Goal: Task Accomplishment & Management: Complete application form

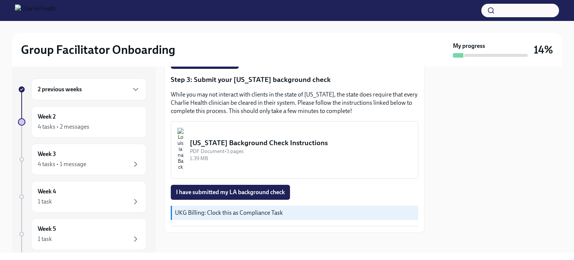
scroll to position [239, 0]
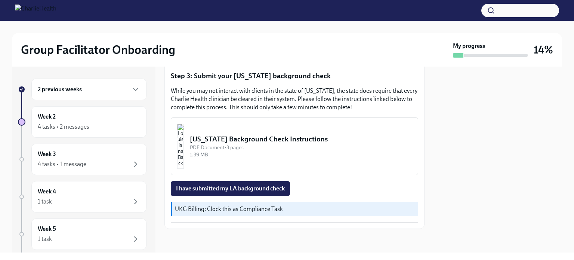
click at [246, 139] on div "[US_STATE] Background Check Instructions" at bounding box center [301, 139] width 222 height 10
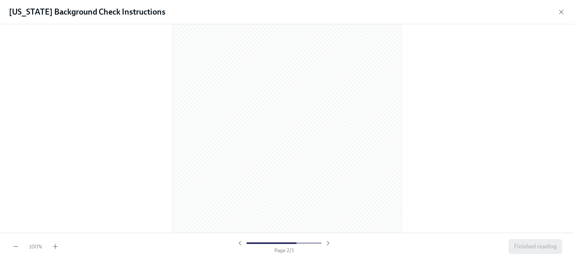
scroll to position [690, 0]
click at [551, 255] on div "100 % Page 3 / 3 Finished reading" at bounding box center [287, 246] width 574 height 27
click at [544, 248] on span "Finished reading" at bounding box center [535, 246] width 43 height 7
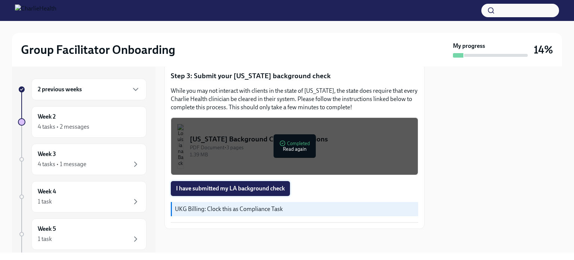
click at [237, 189] on span "I have submitted my LA background check" at bounding box center [230, 188] width 109 height 7
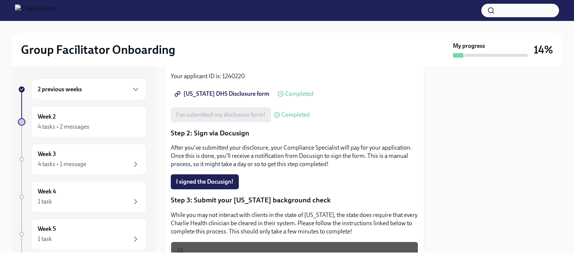
scroll to position [91, 0]
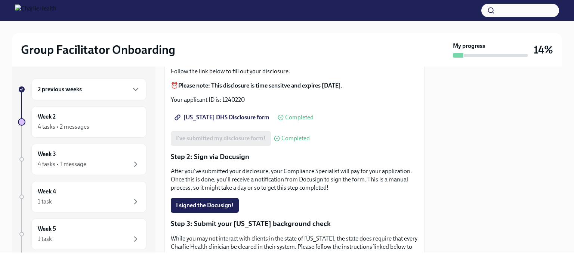
click at [64, 93] on h6 "2 previous weeks" at bounding box center [60, 89] width 44 height 8
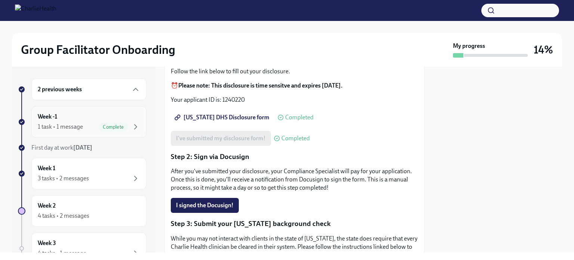
click at [74, 125] on div "1 task • 1 message" at bounding box center [60, 127] width 45 height 8
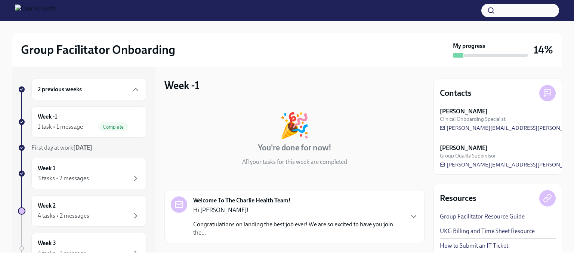
drag, startPoint x: 533, startPoint y: 130, endPoint x: 449, endPoint y: 134, distance: 84.6
click at [449, 134] on div "[PERSON_NAME] Clinical Onboarding Specialist [PERSON_NAME][EMAIL_ADDRESS][PERSO…" at bounding box center [498, 137] width 116 height 61
drag, startPoint x: 528, startPoint y: 129, endPoint x: 478, endPoint y: 128, distance: 50.1
click at [478, 128] on div "[PERSON_NAME] Clinical Onboarding Specialist [PERSON_NAME][EMAIL_ADDRESS][PERSO…" at bounding box center [498, 119] width 116 height 24
click at [460, 127] on span "[PERSON_NAME][EMAIL_ADDRESS][PERSON_NAME][DOMAIN_NAME]" at bounding box center [533, 127] width 187 height 7
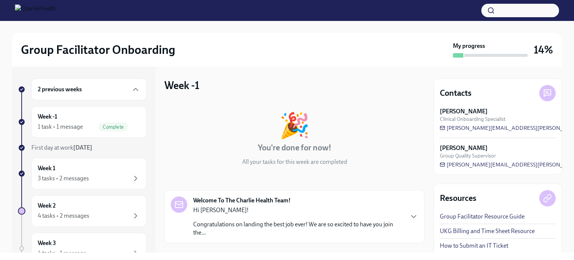
drag, startPoint x: 446, startPoint y: 133, endPoint x: 511, endPoint y: 119, distance: 66.1
click at [511, 119] on div "[PERSON_NAME] Clinical Onboarding Specialist [PERSON_NAME][EMAIL_ADDRESS][PERSO…" at bounding box center [498, 137] width 116 height 61
click at [77, 175] on div "3 tasks • 2 messages" at bounding box center [63, 178] width 51 height 8
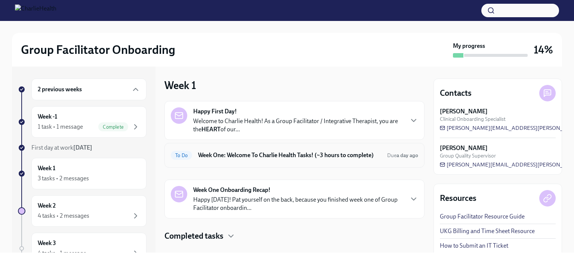
scroll to position [20, 0]
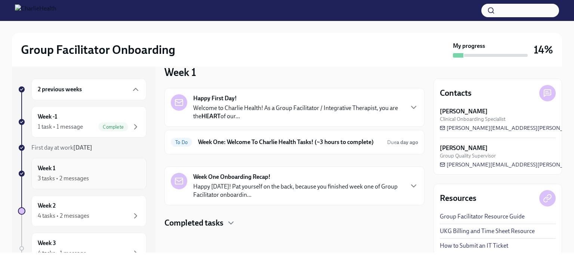
click at [71, 181] on div "3 tasks • 2 messages" at bounding box center [63, 178] width 51 height 8
click at [245, 178] on strong "Week One Onboarding Recap!" at bounding box center [231, 177] width 77 height 8
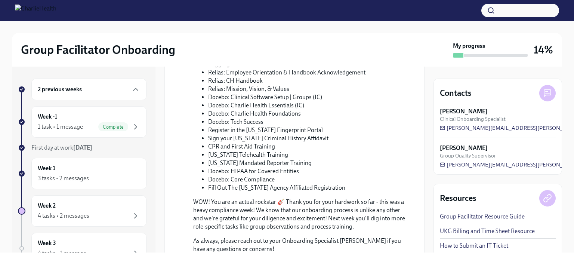
scroll to position [403, 0]
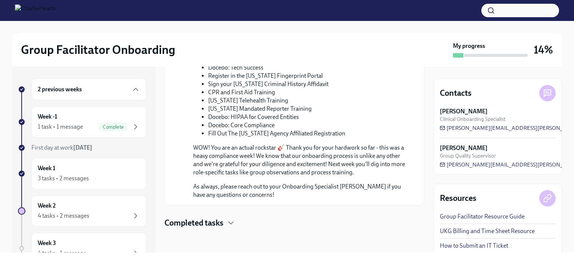
click at [222, 225] on h4 "Completed tasks" at bounding box center [194, 222] width 59 height 11
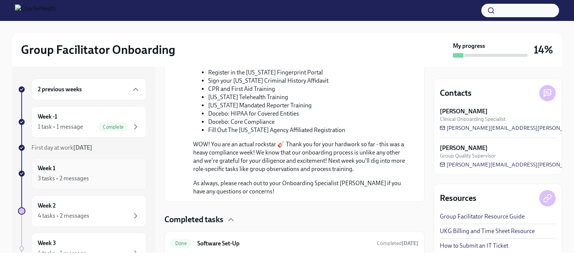
click at [49, 176] on div "3 tasks • 2 messages" at bounding box center [63, 178] width 51 height 8
click at [75, 165] on div "Week 1 3 tasks • 2 messages" at bounding box center [89, 173] width 102 height 19
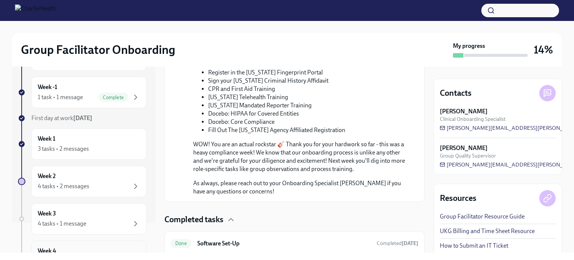
scroll to position [0, 0]
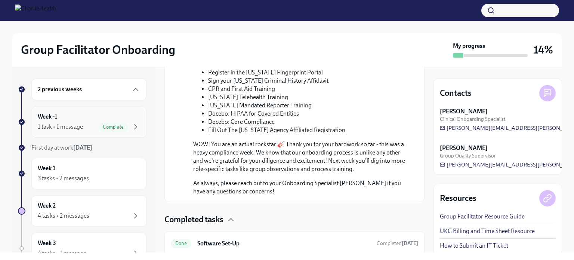
click at [68, 119] on div "Week -1 1 task • 1 message Complete" at bounding box center [89, 122] width 102 height 19
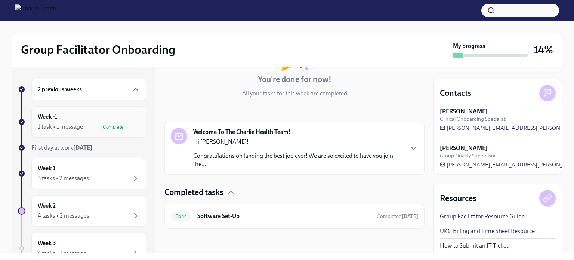
scroll to position [68, 0]
click at [72, 161] on div "Week 1 3 tasks • 2 messages" at bounding box center [88, 173] width 115 height 31
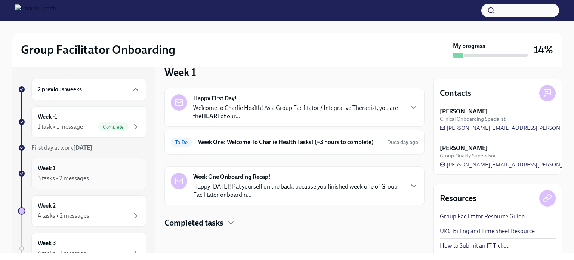
scroll to position [20, 0]
click at [233, 178] on strong "Week One Onboarding Recap!" at bounding box center [231, 177] width 77 height 8
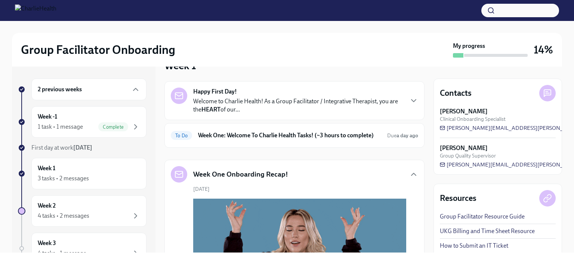
scroll to position [403, 0]
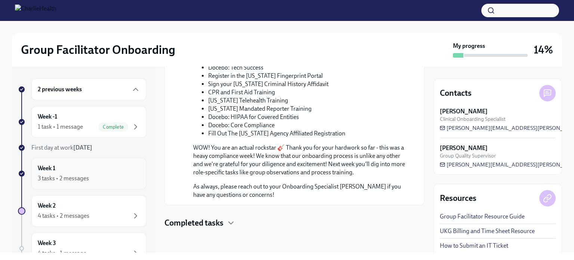
click at [93, 175] on div "3 tasks • 2 messages" at bounding box center [89, 178] width 102 height 9
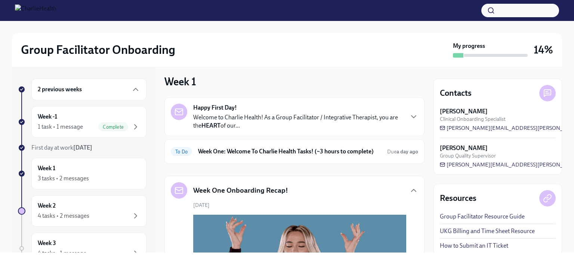
scroll to position [0, 0]
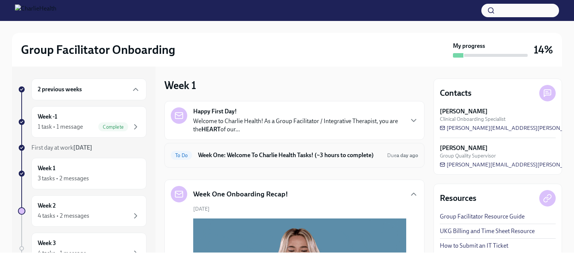
click at [270, 151] on h6 "Week One: Welcome To Charlie Health Tasks! (~3 hours to complete)" at bounding box center [289, 155] width 183 height 8
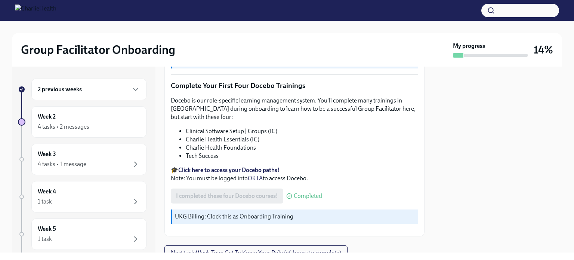
scroll to position [1014, 0]
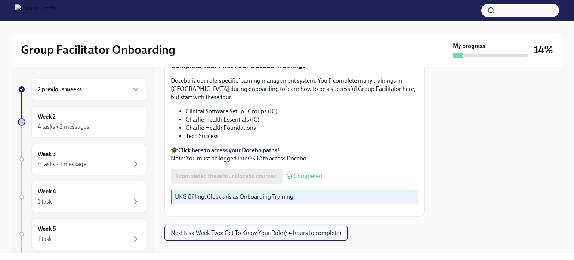
click at [263, 227] on button "Next task : Week Two: Get To Know Your Role (~4 hours to complete)" at bounding box center [256, 232] width 183 height 15
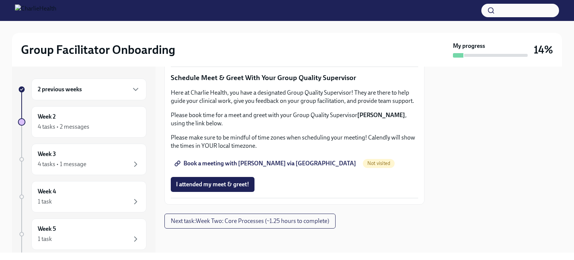
scroll to position [580, 0]
click at [277, 36] on span "Complete this form to schedule your observations" at bounding box center [244, 31] width 136 height 7
